Goal: Information Seeking & Learning: Stay updated

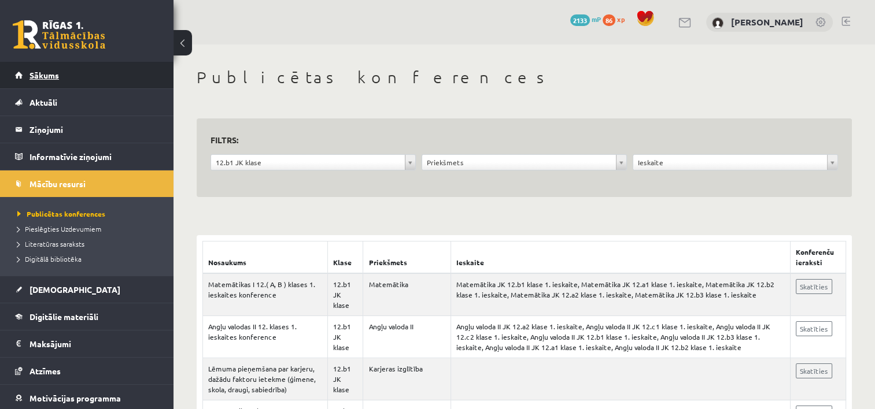
click at [42, 81] on link "Sākums" at bounding box center [87, 75] width 144 height 27
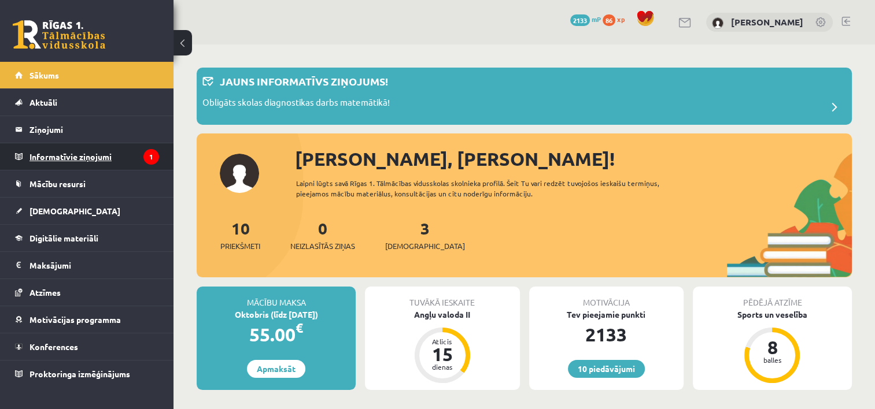
click at [75, 155] on legend "Informatīvie ziņojumi 1" at bounding box center [94, 156] width 130 height 27
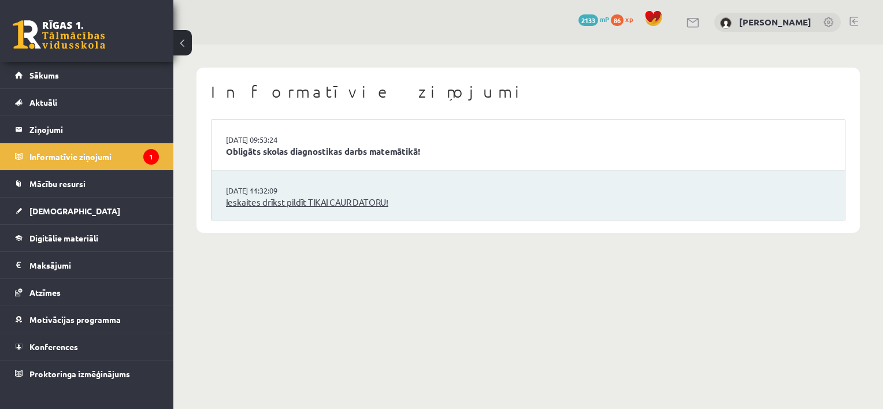
click at [254, 197] on link "Ieskaites drīkst pildīt TIKAI CAUR DATORU!" at bounding box center [528, 202] width 605 height 13
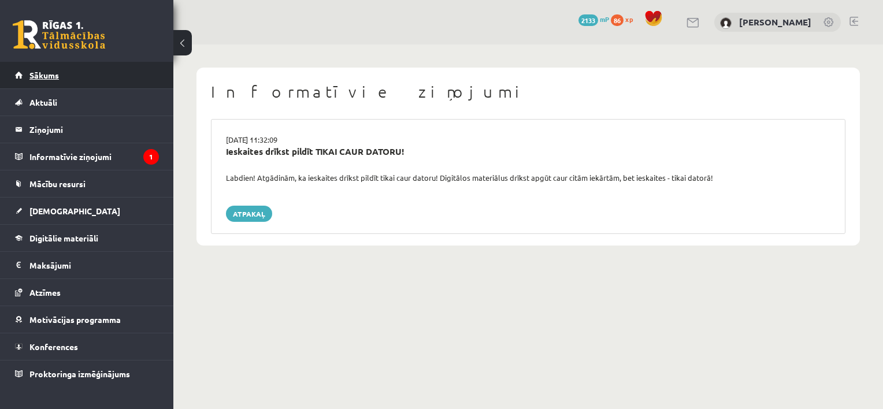
click at [53, 73] on span "Sākums" at bounding box center [43, 75] width 29 height 10
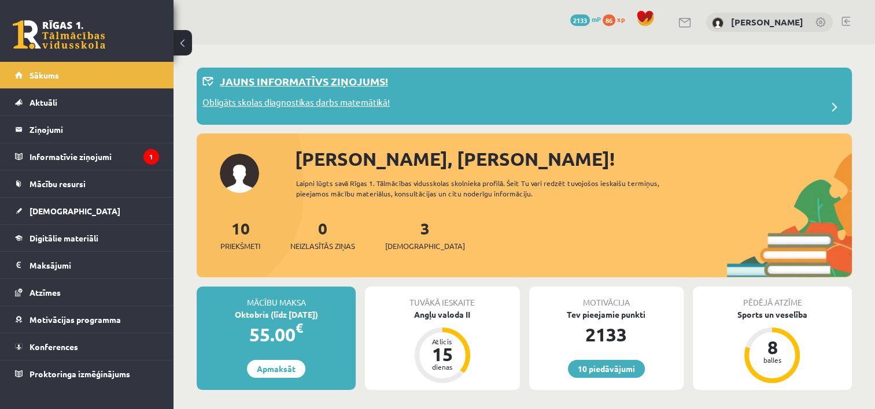
click at [831, 106] on span at bounding box center [834, 107] width 23 height 23
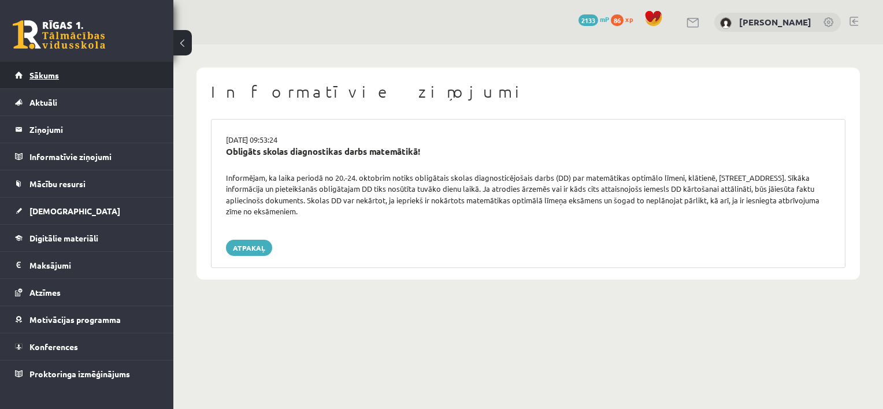
click at [56, 77] on span "Sākums" at bounding box center [43, 75] width 29 height 10
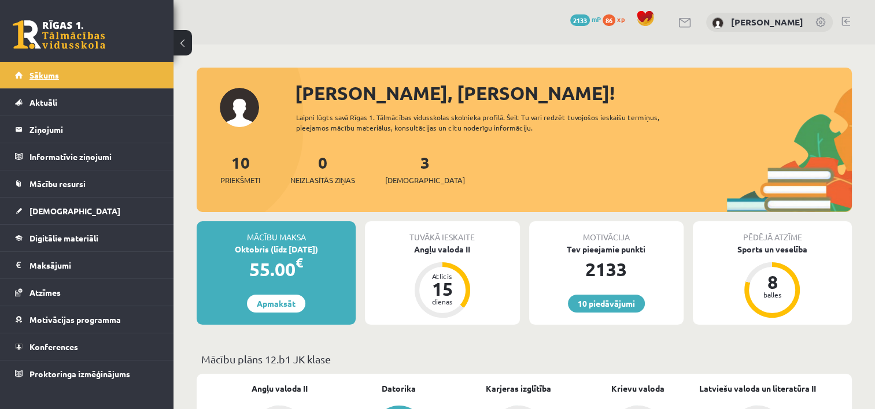
click at [43, 76] on span "Sākums" at bounding box center [43, 75] width 29 height 10
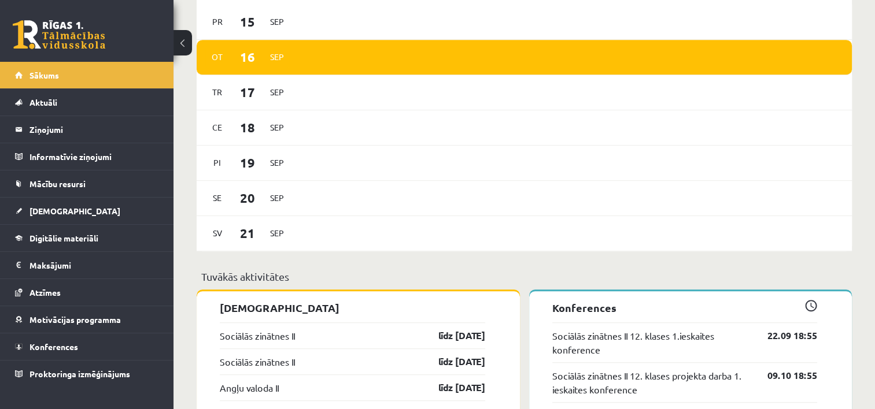
scroll to position [520, 0]
